Goal: Task Accomplishment & Management: Manage account settings

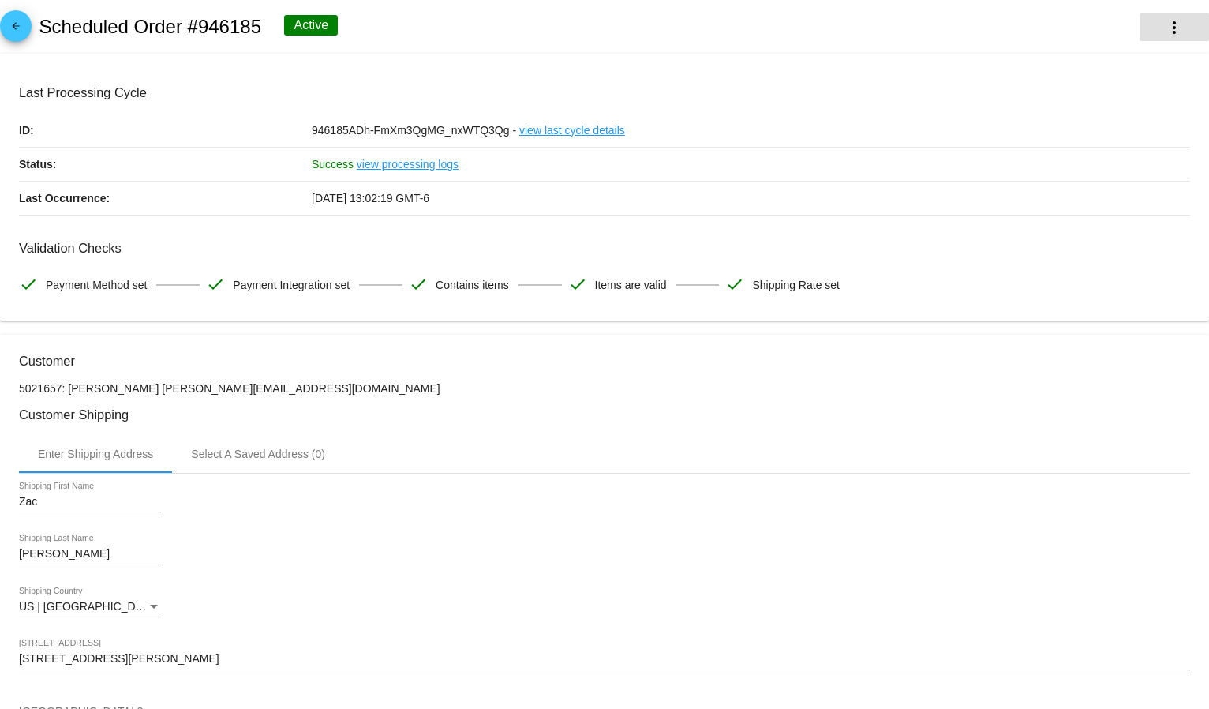
click at [1167, 31] on mat-icon "more_vert" at bounding box center [1174, 27] width 19 height 19
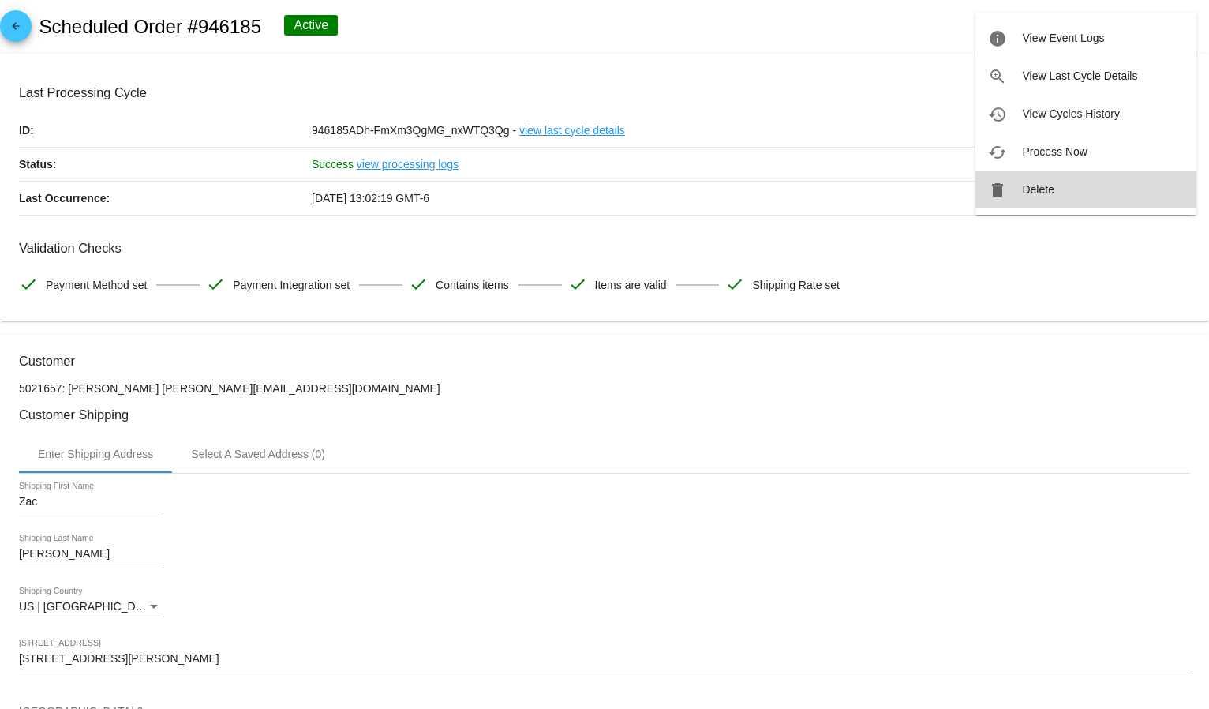
click at [1061, 180] on button "delete Delete" at bounding box center [1085, 189] width 221 height 38
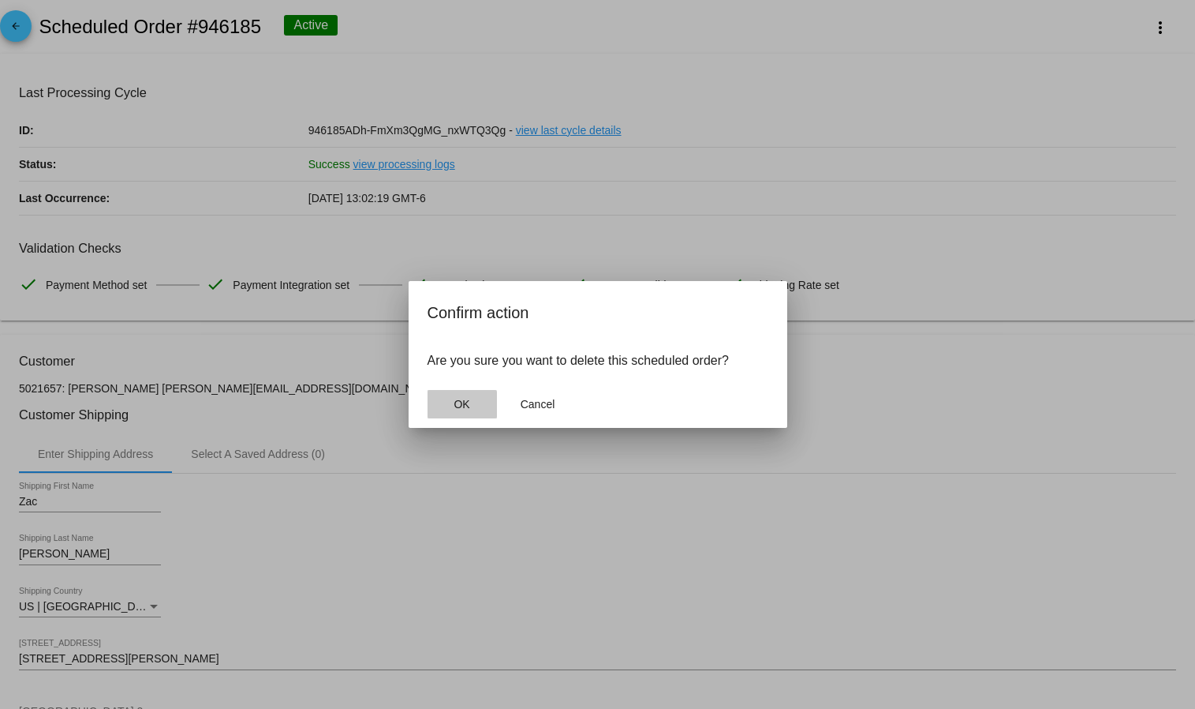
click at [440, 406] on button "OK" at bounding box center [462, 404] width 69 height 28
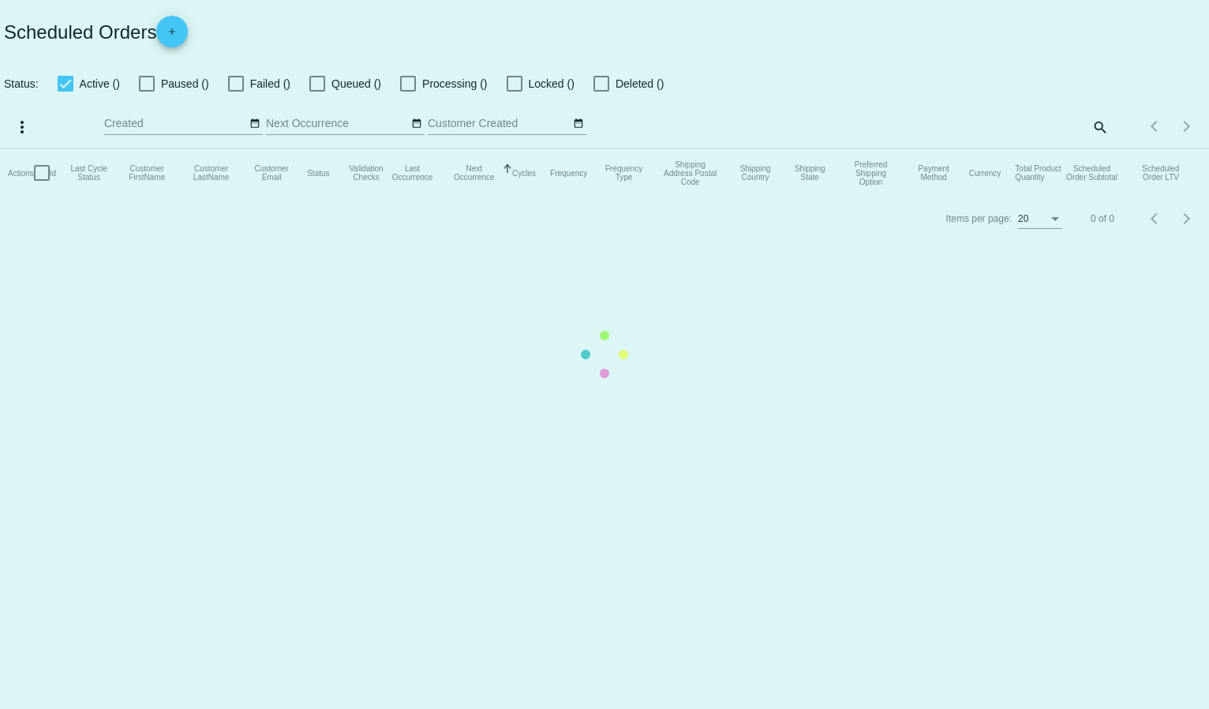
checkbox input "true"
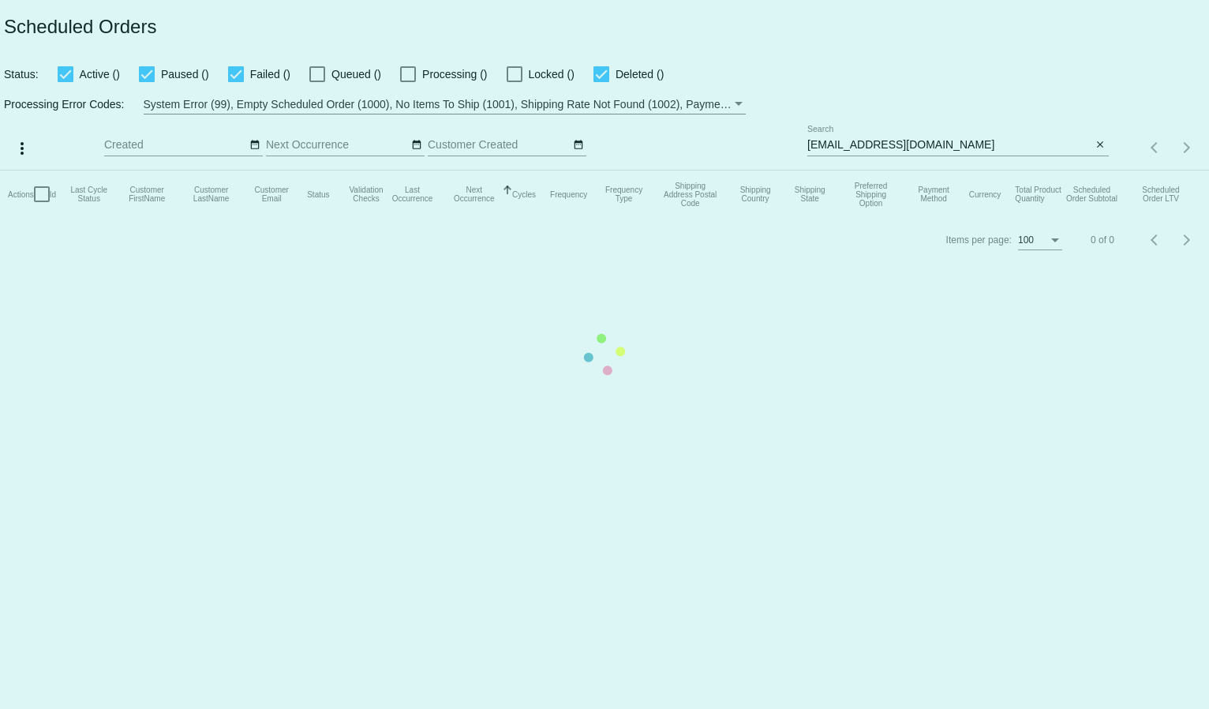
click at [858, 170] on mat-table "Actions Id Last Cycle Status Customer FirstName Customer LastName Customer Emai…" at bounding box center [604, 193] width 1209 height 47
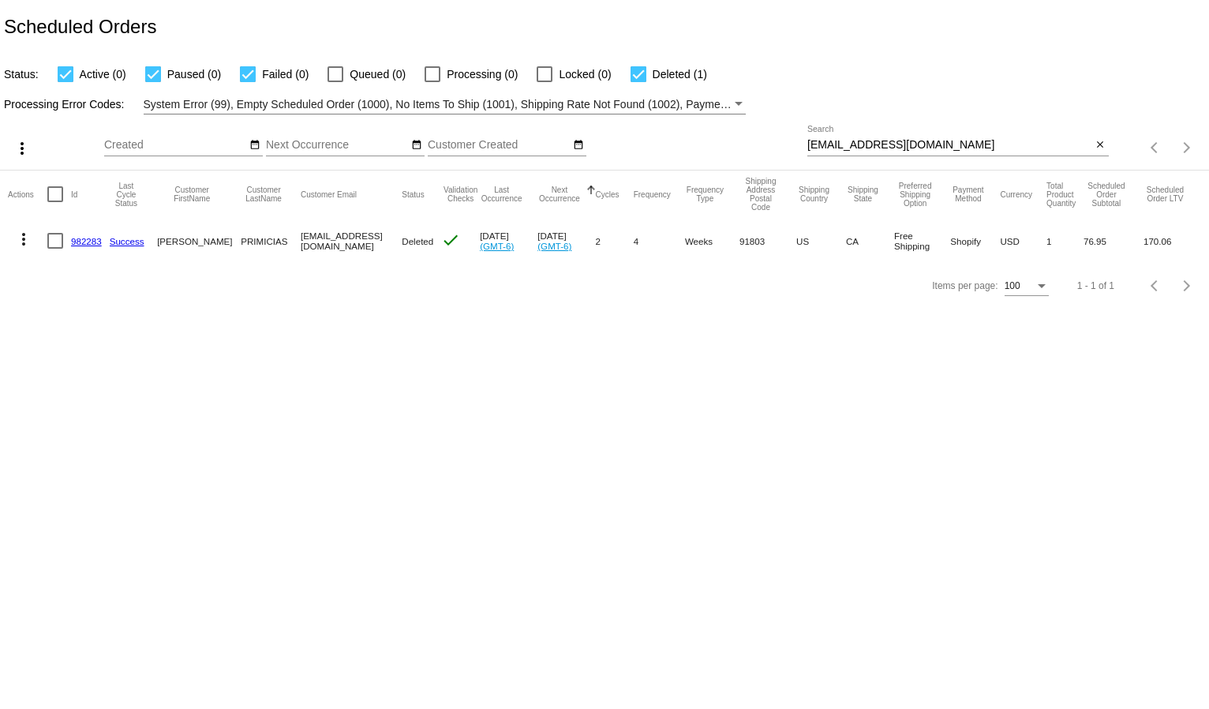
click at [857, 140] on input "[EMAIL_ADDRESS][DOMAIN_NAME]" at bounding box center [949, 145] width 285 height 13
paste input "jessdkler"
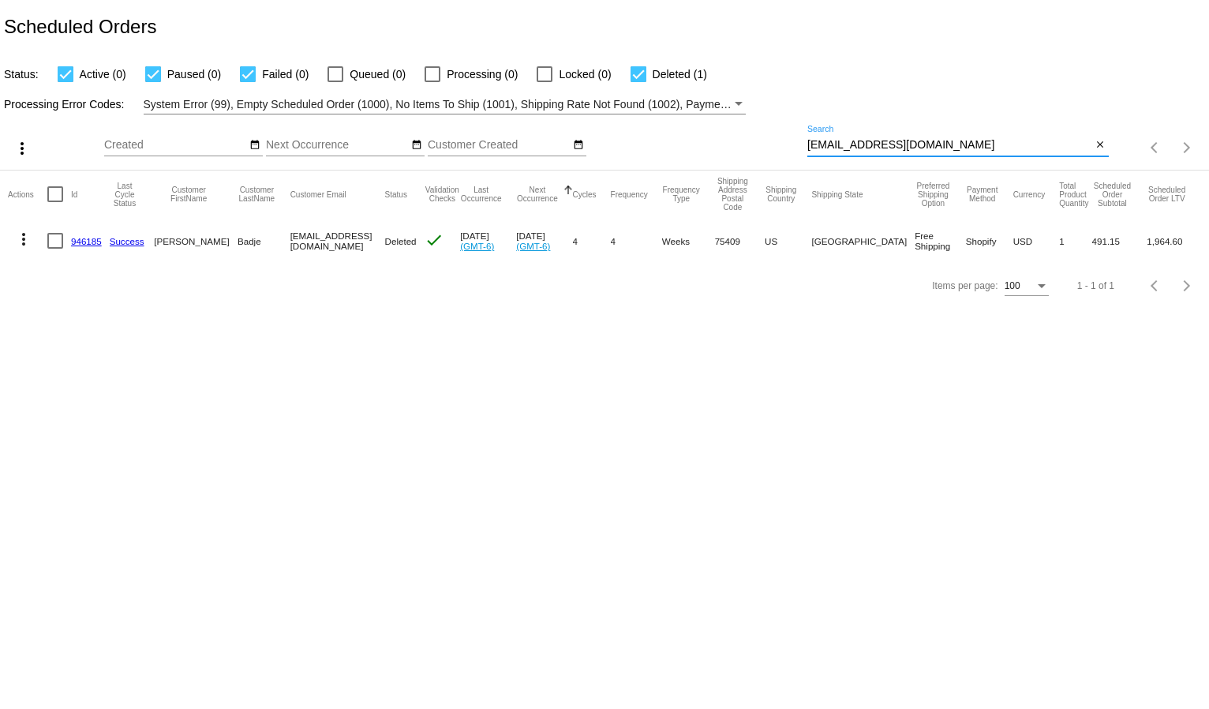
type input "[EMAIL_ADDRESS][DOMAIN_NAME]"
